Goal: Task Accomplishment & Management: Use online tool/utility

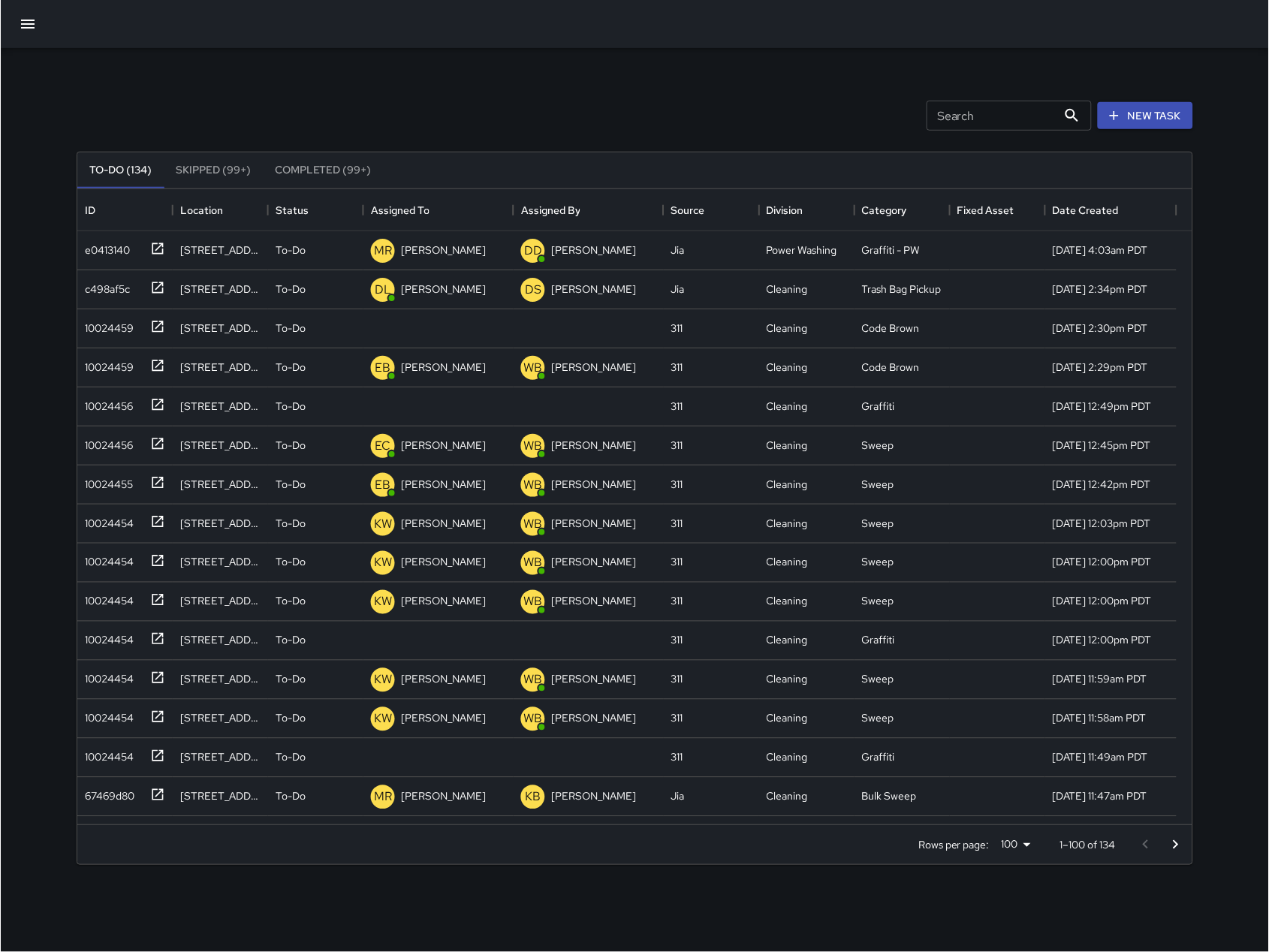
scroll to position [16, 16]
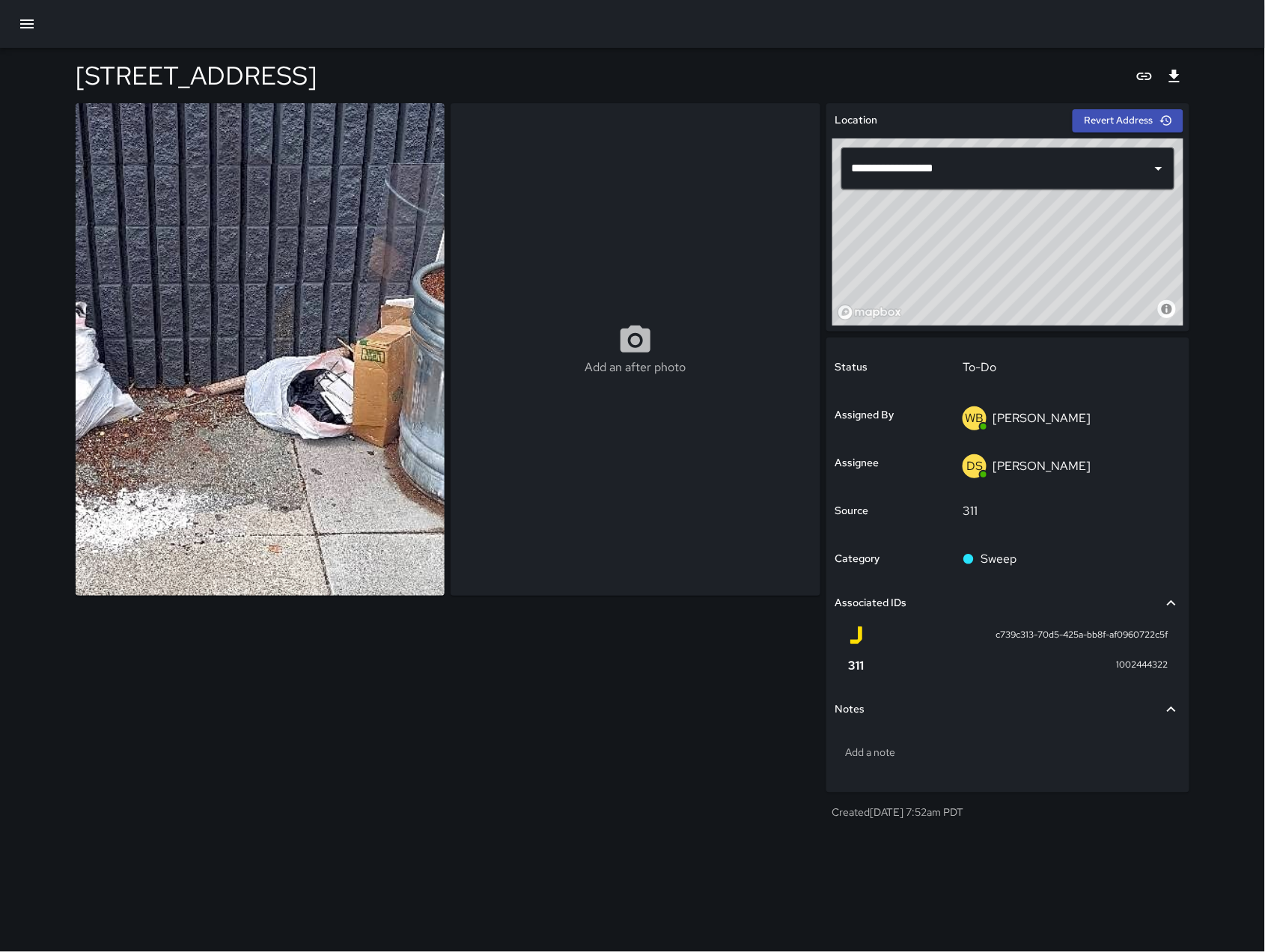
click at [1197, 597] on div "**********" at bounding box center [632, 437] width 1150 height 778
